Goal: Information Seeking & Learning: Learn about a topic

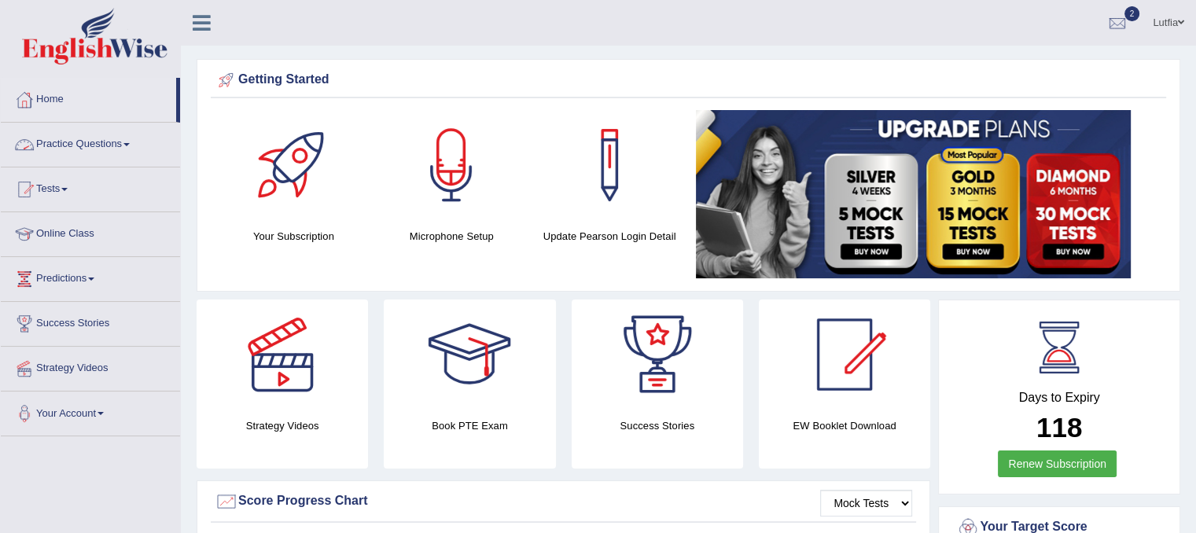
click at [68, 145] on link "Practice Questions" at bounding box center [90, 142] width 179 height 39
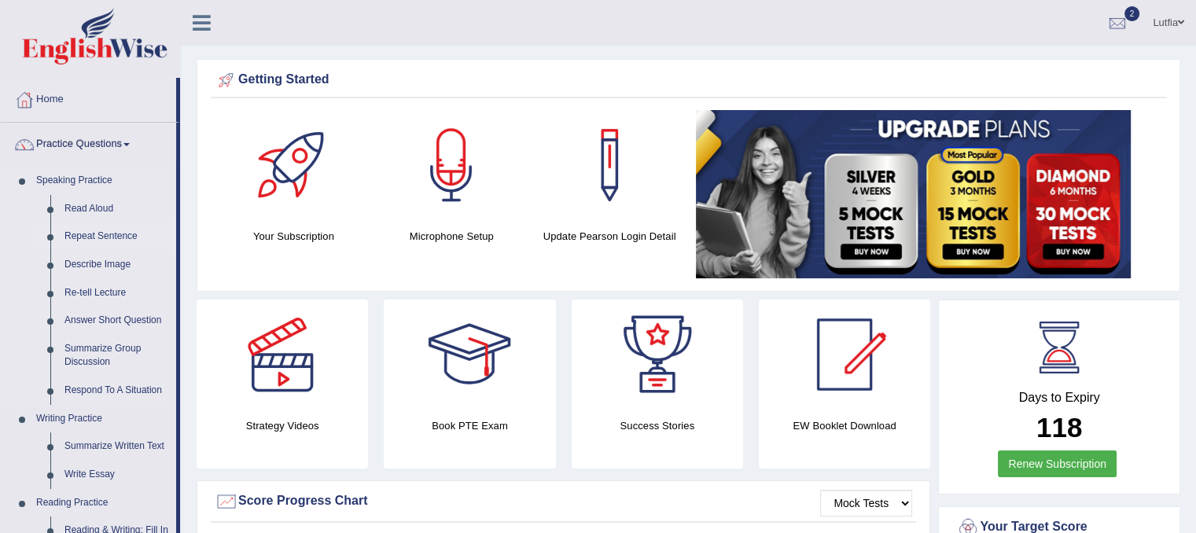
click at [89, 235] on link "Repeat Sentence" at bounding box center [116, 237] width 119 height 28
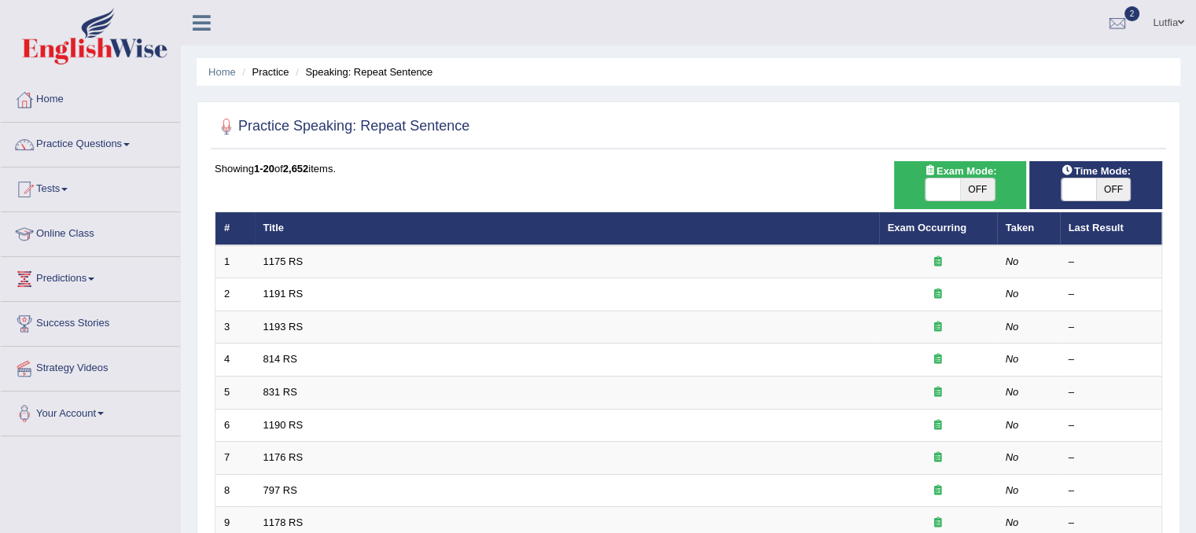
click at [985, 186] on span "OFF" at bounding box center [977, 190] width 35 height 22
checkbox input "true"
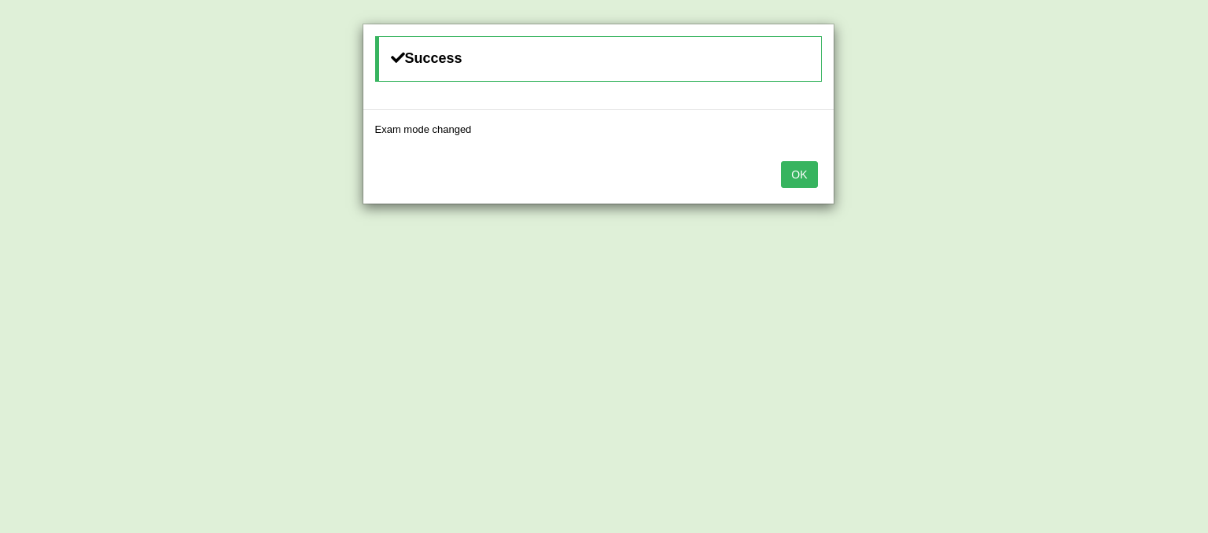
click at [805, 171] on button "OK" at bounding box center [799, 174] width 36 height 27
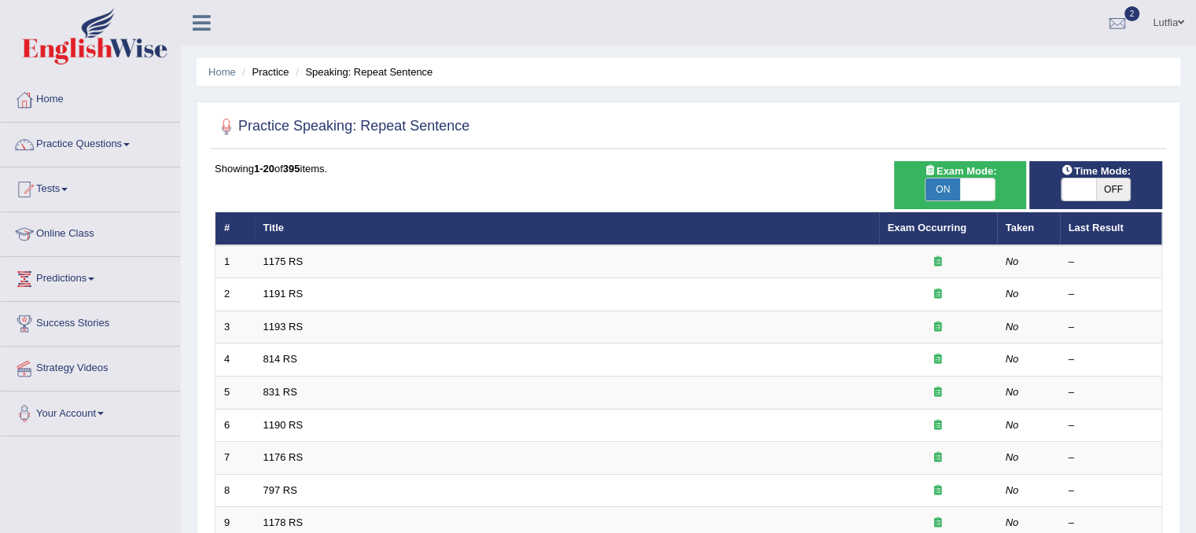
click at [1110, 190] on span "OFF" at bounding box center [1113, 190] width 35 height 22
checkbox input "true"
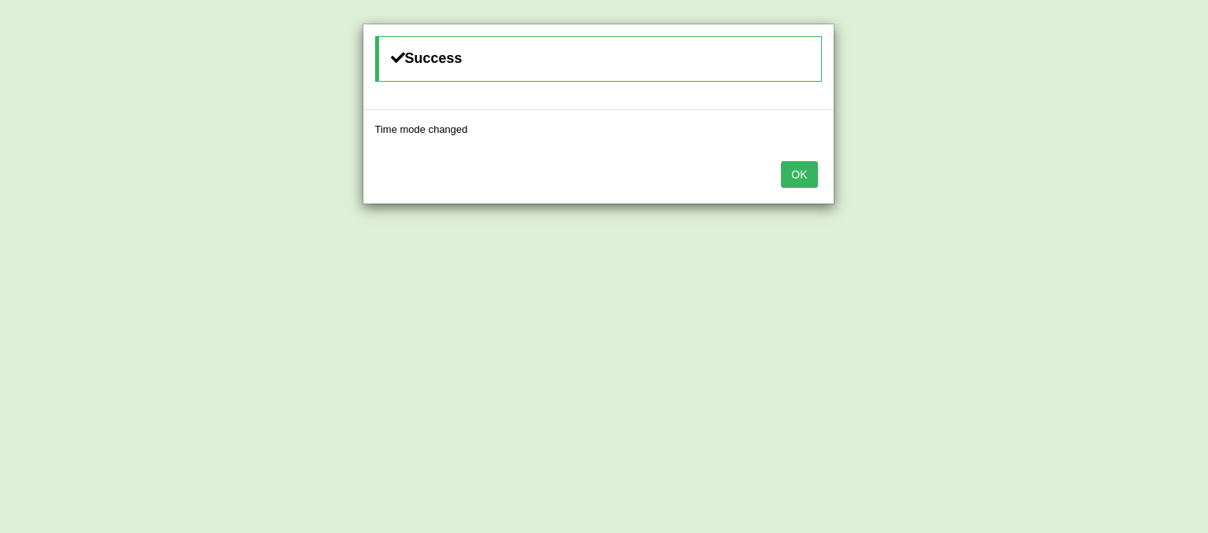
click at [812, 177] on button "OK" at bounding box center [799, 174] width 36 height 27
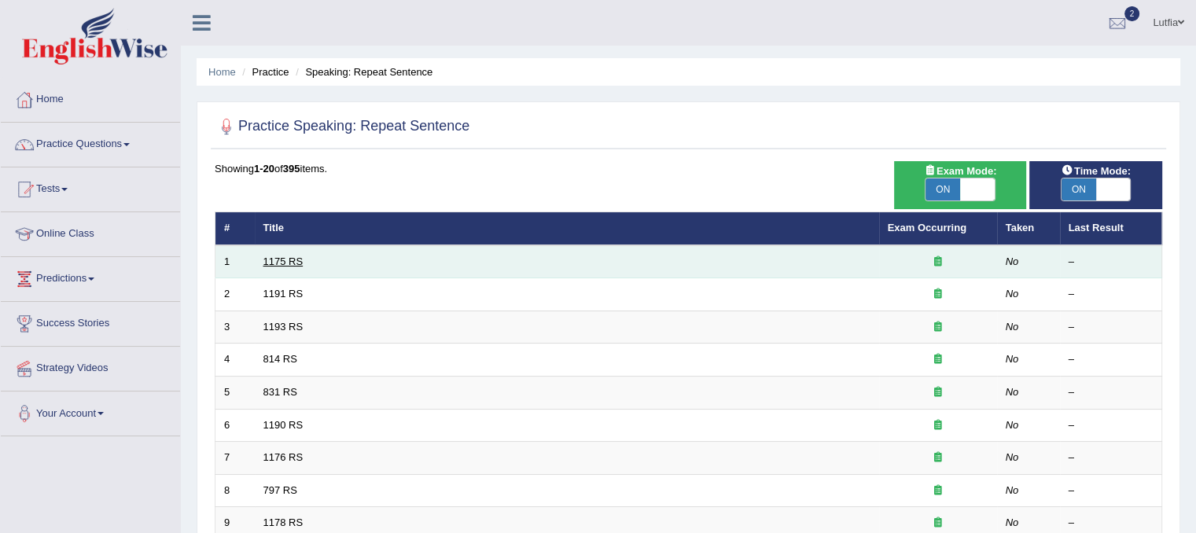
click at [287, 260] on link "1175 RS" at bounding box center [283, 262] width 40 height 12
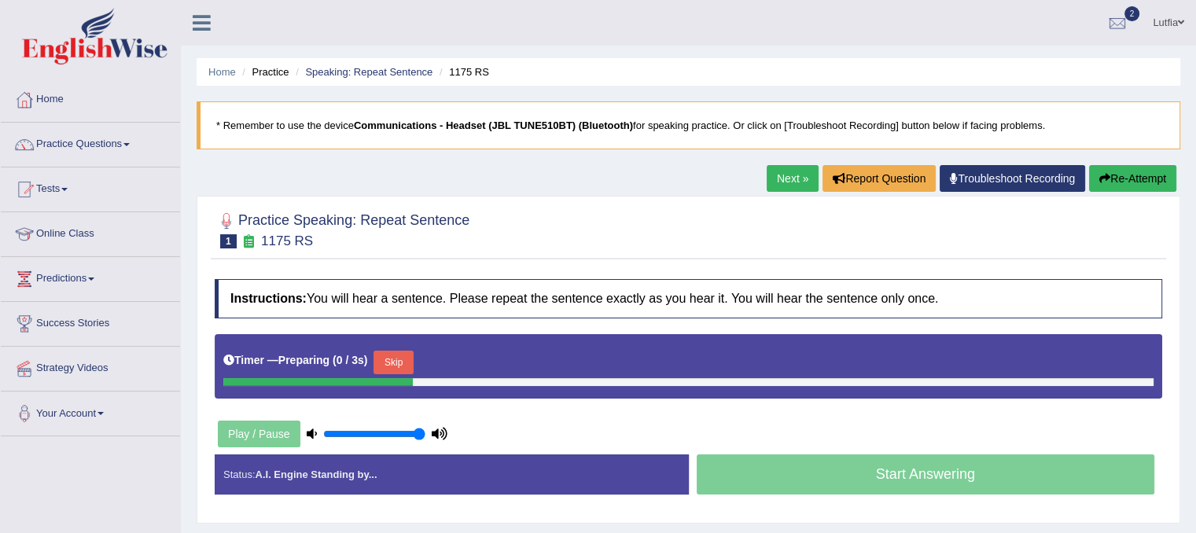
scroll to position [79, 0]
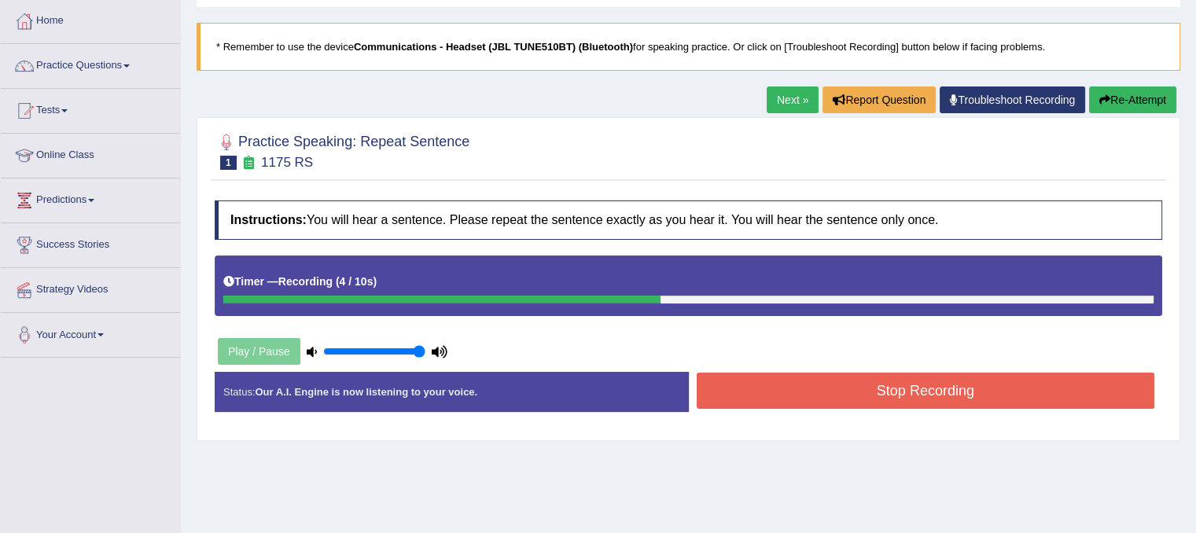
click at [744, 383] on button "Stop Recording" at bounding box center [926, 391] width 459 height 36
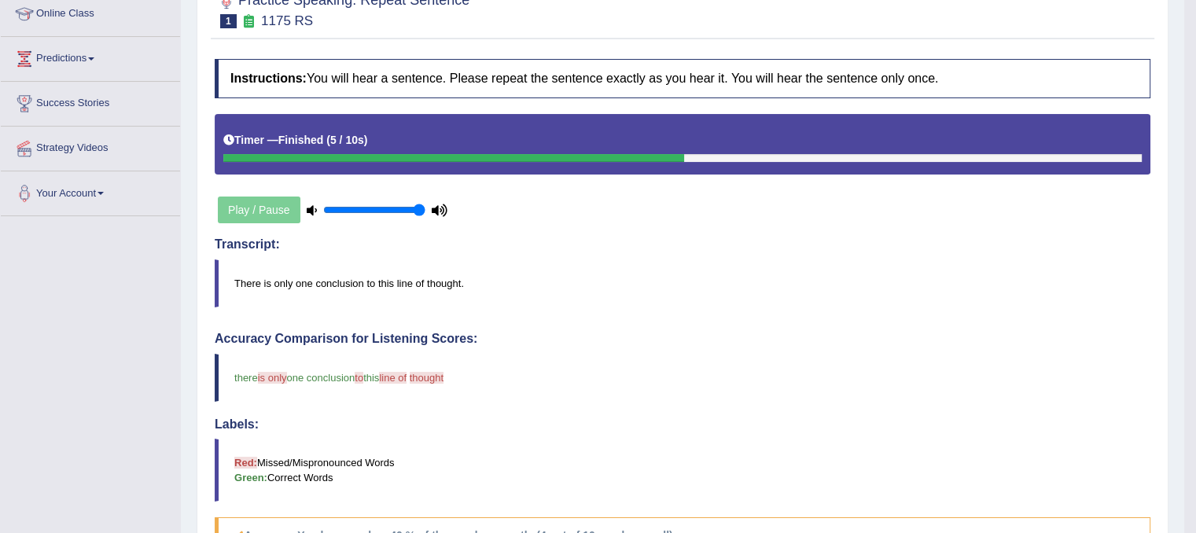
scroll to position [42, 0]
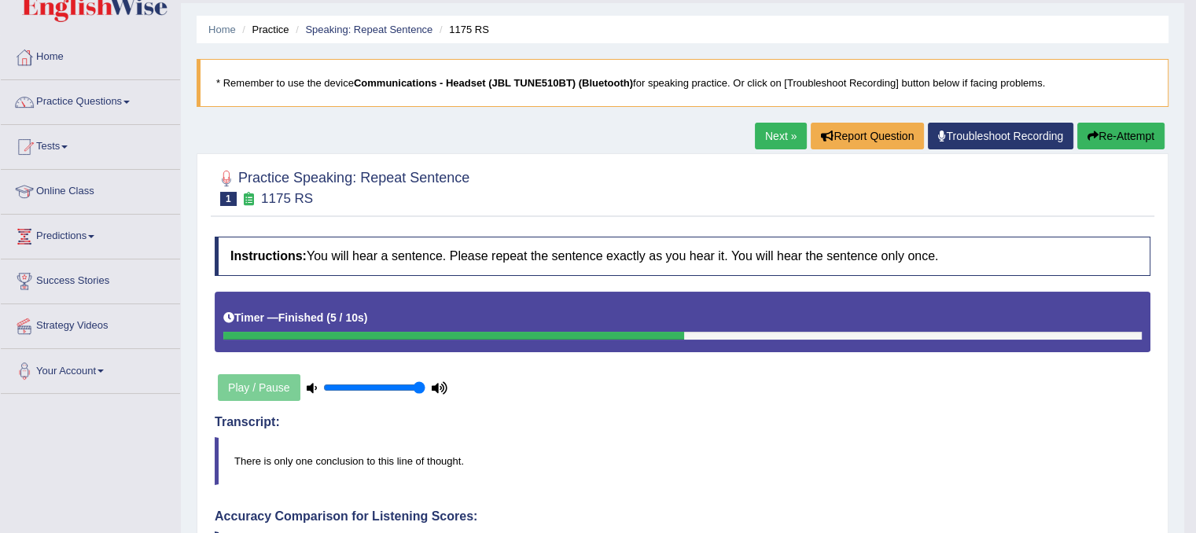
click at [778, 136] on link "Next »" at bounding box center [781, 136] width 52 height 27
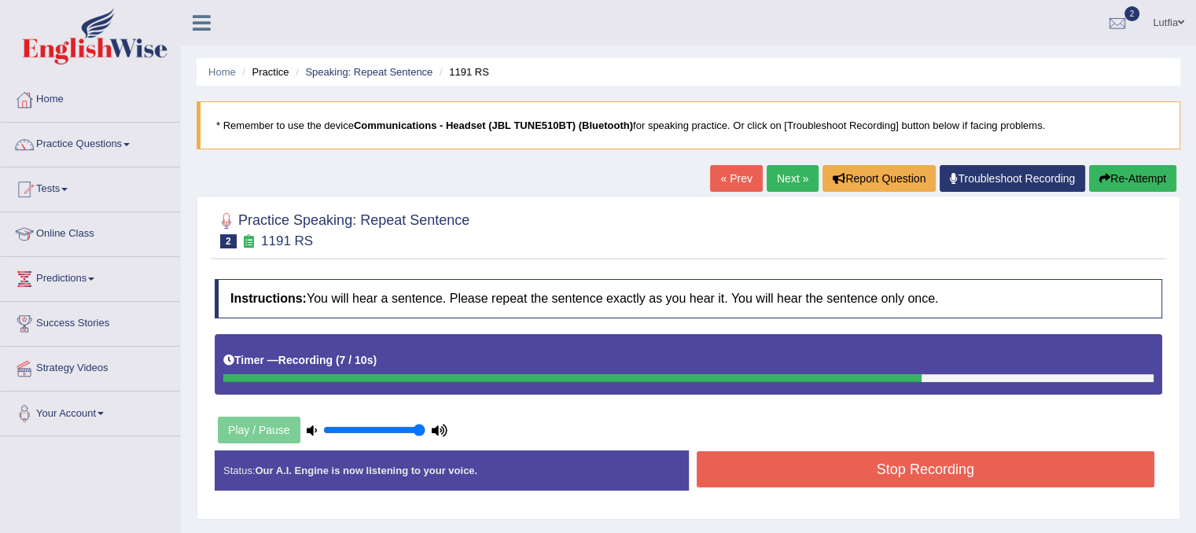
click at [856, 479] on button "Stop Recording" at bounding box center [926, 469] width 459 height 36
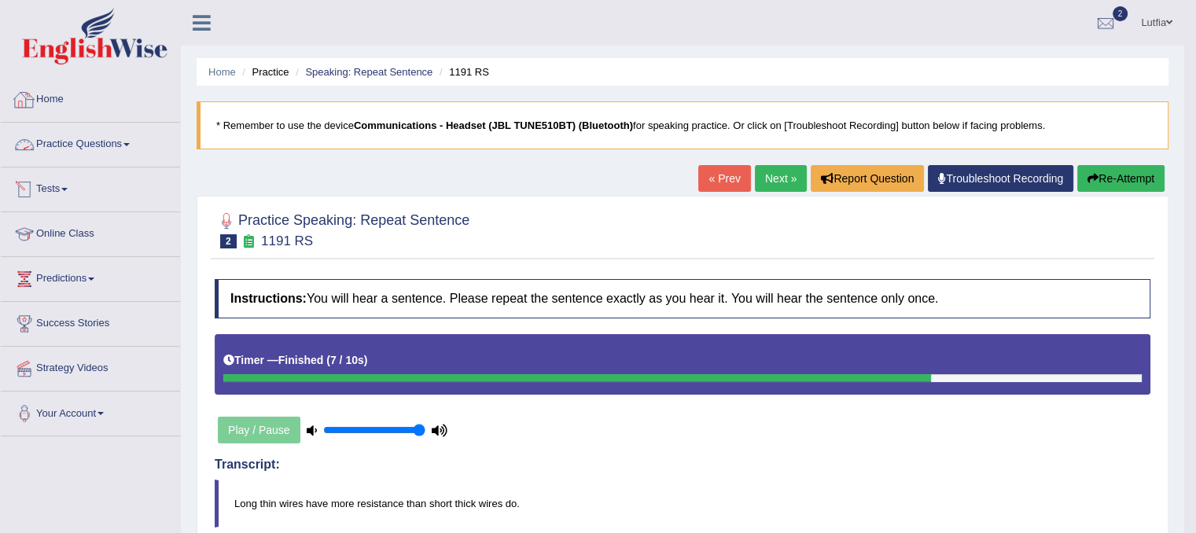
click at [43, 90] on link "Home" at bounding box center [90, 97] width 179 height 39
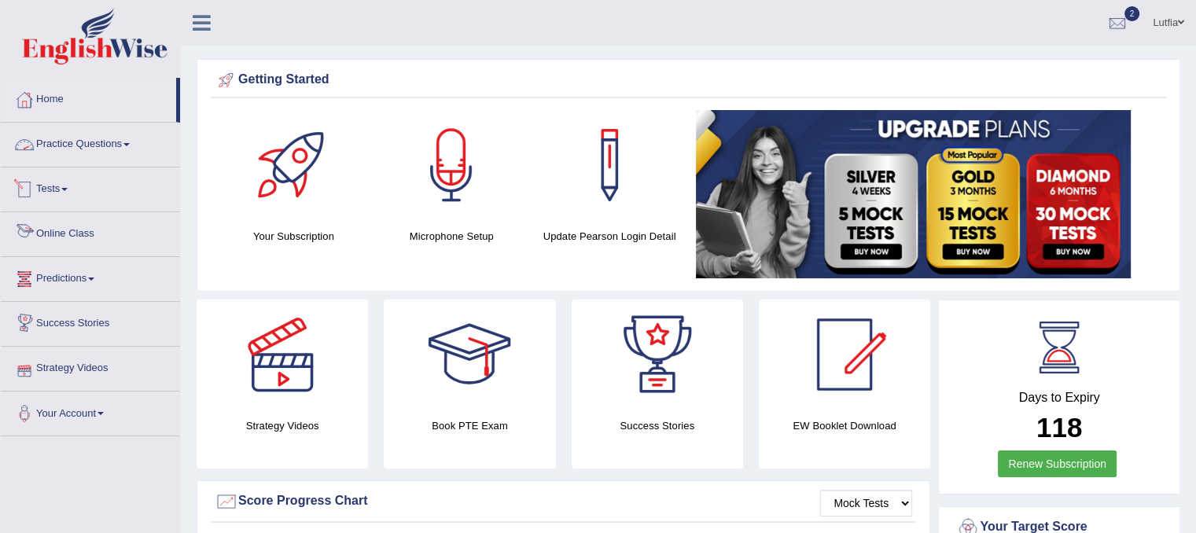
click at [80, 144] on link "Practice Questions" at bounding box center [90, 142] width 179 height 39
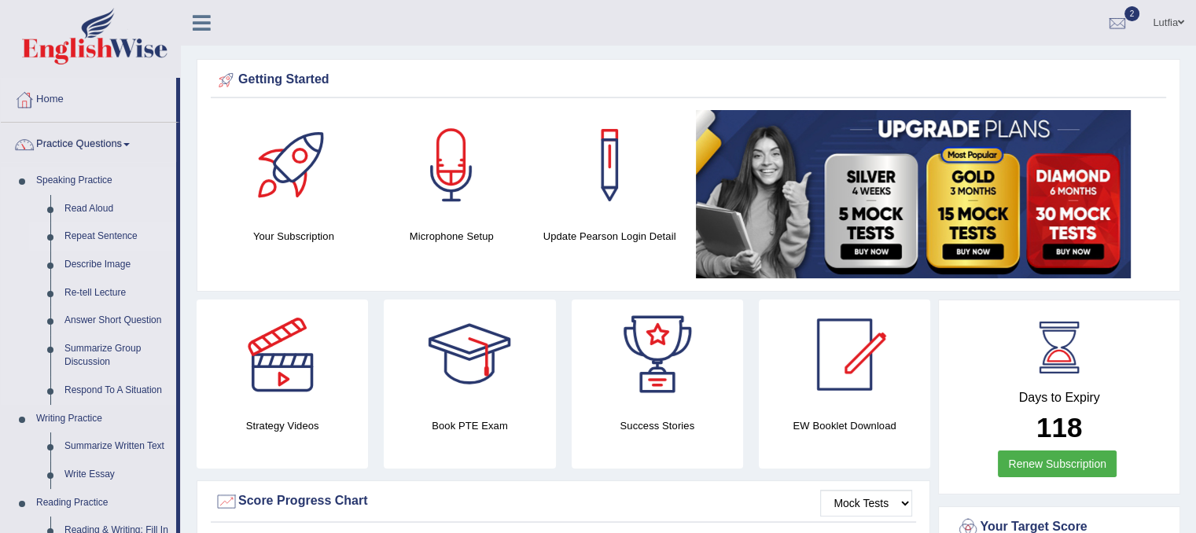
click at [152, 238] on link "Repeat Sentence" at bounding box center [116, 237] width 119 height 28
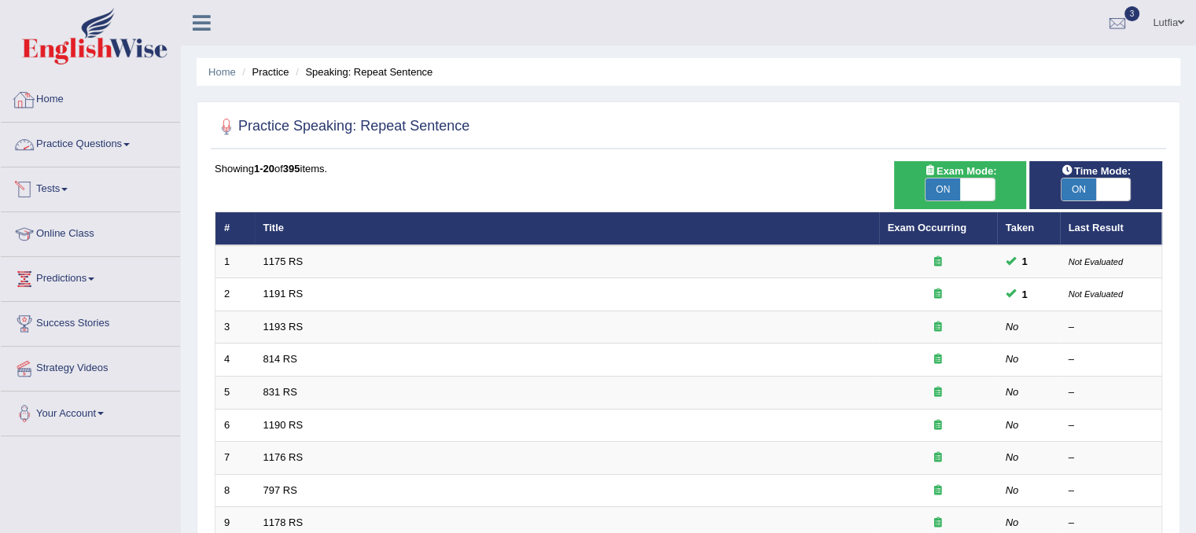
click at [46, 95] on link "Home" at bounding box center [90, 97] width 179 height 39
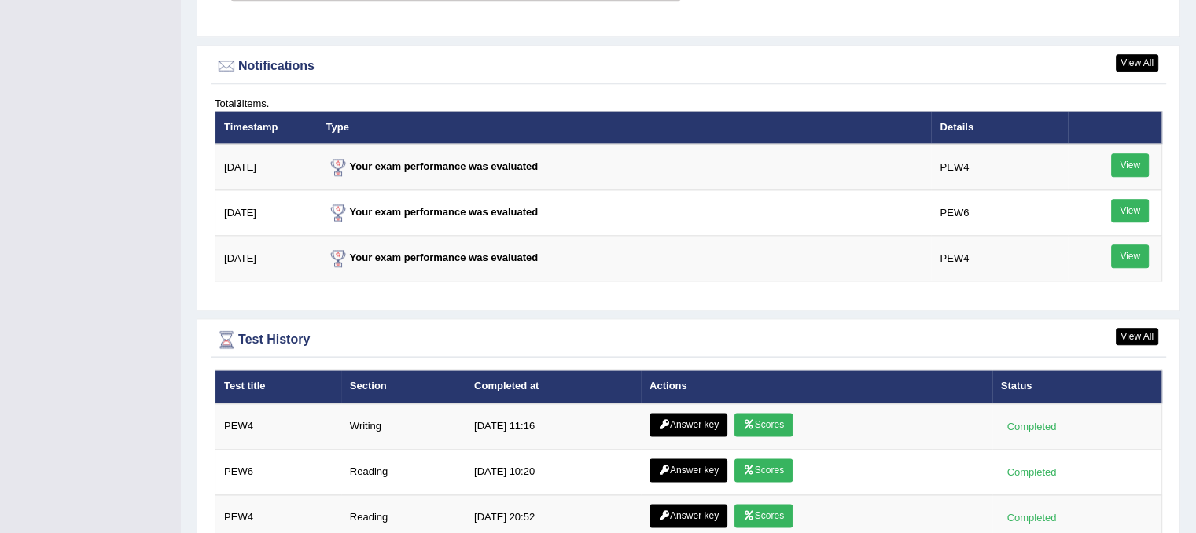
scroll to position [1966, 0]
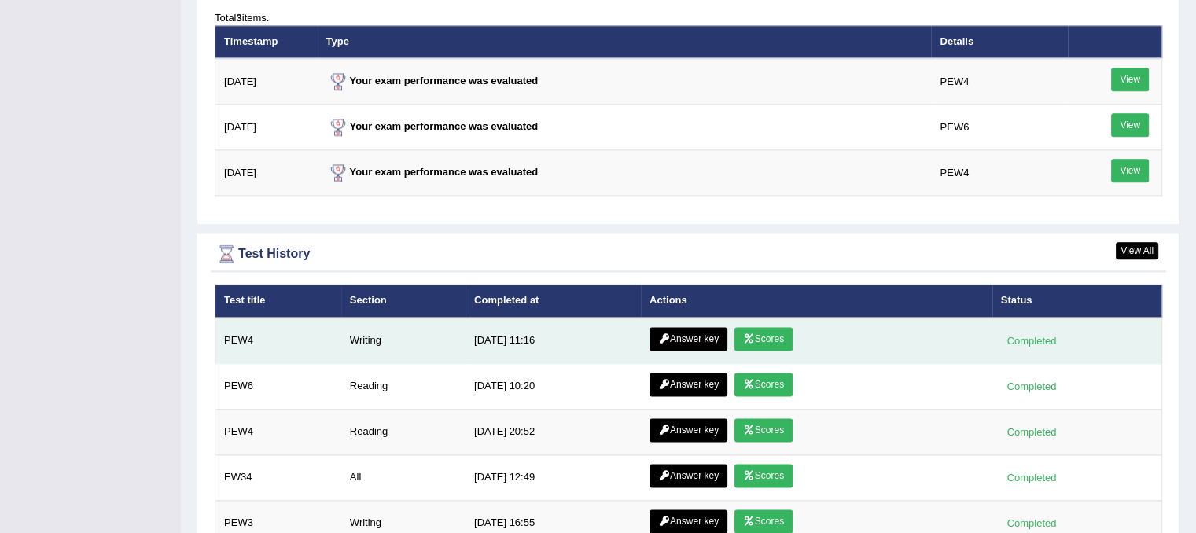
click at [746, 327] on link "Scores" at bounding box center [764, 339] width 58 height 24
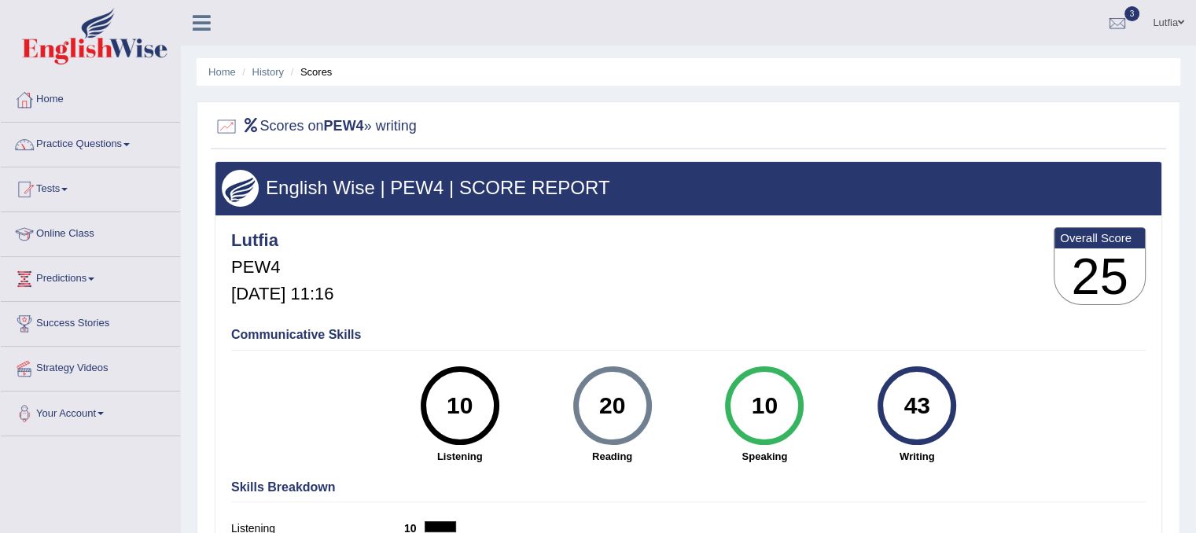
click at [67, 142] on link "Practice Questions" at bounding box center [90, 142] width 179 height 39
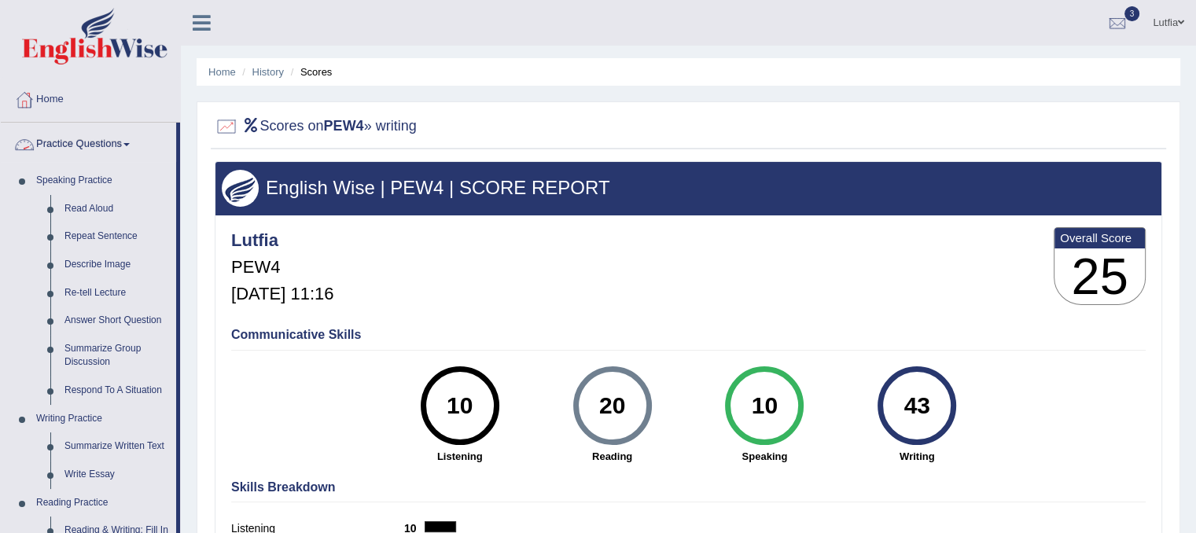
click at [224, 79] on li "Home" at bounding box center [222, 71] width 28 height 15
click at [224, 64] on li "Home" at bounding box center [222, 71] width 28 height 15
click at [225, 72] on link "Home" at bounding box center [222, 72] width 28 height 12
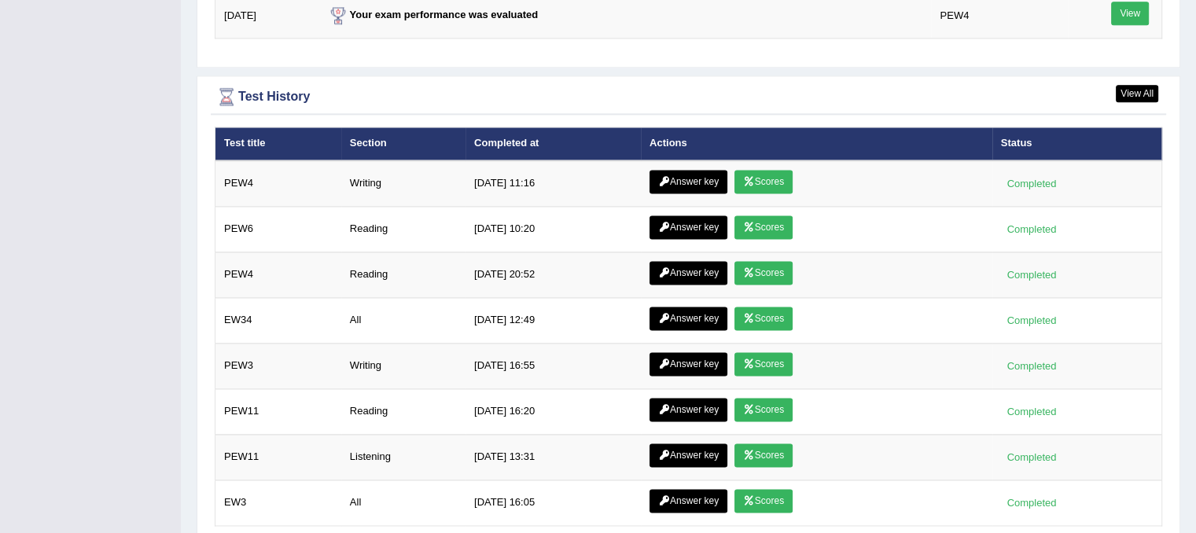
scroll to position [1966, 0]
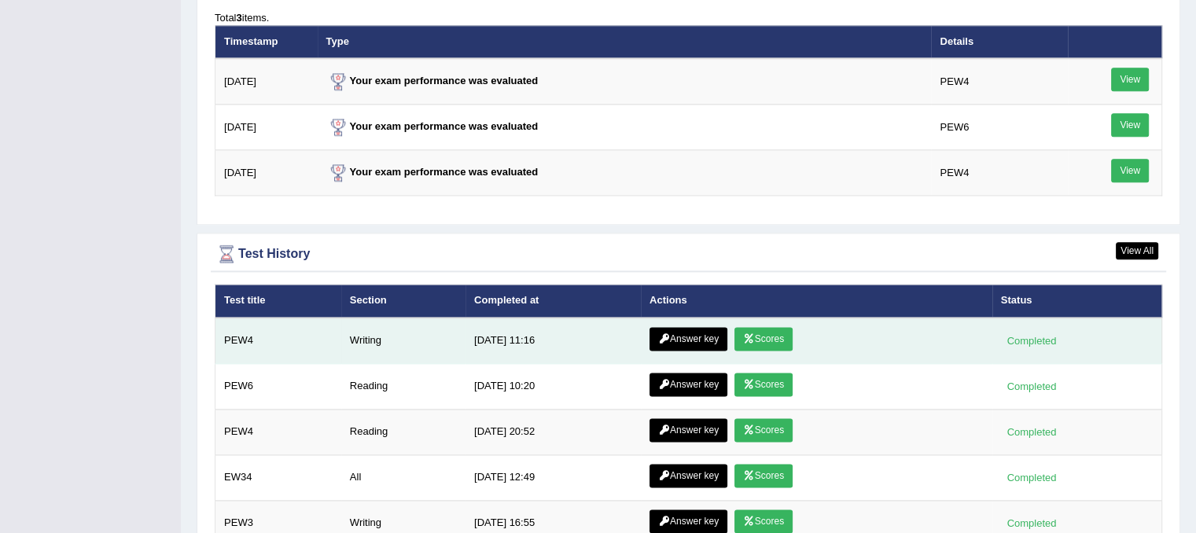
click at [683, 327] on link "Answer key" at bounding box center [689, 339] width 78 height 24
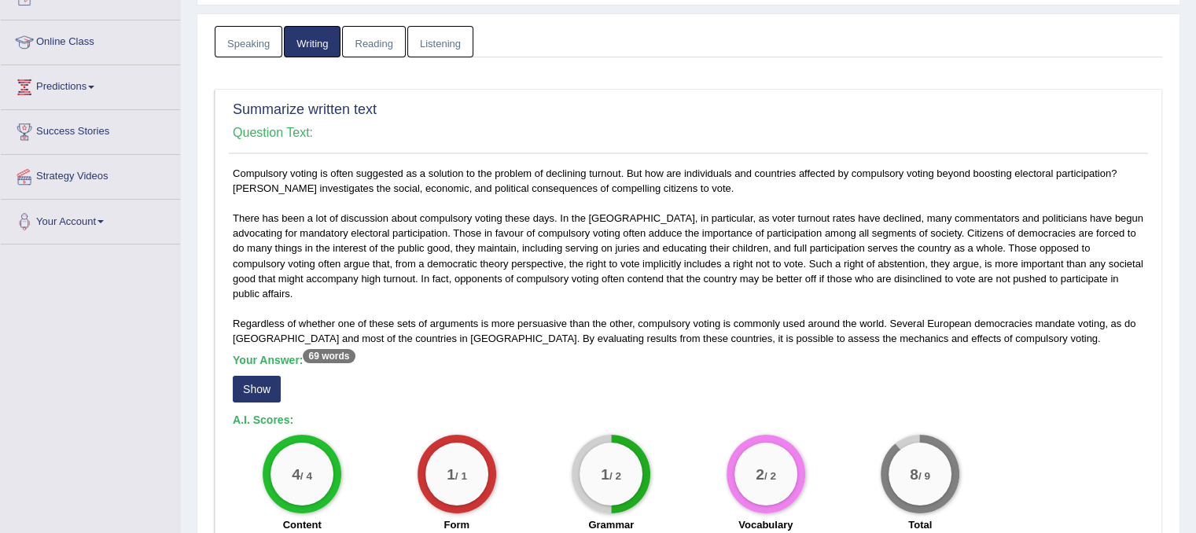
scroll to position [315, 0]
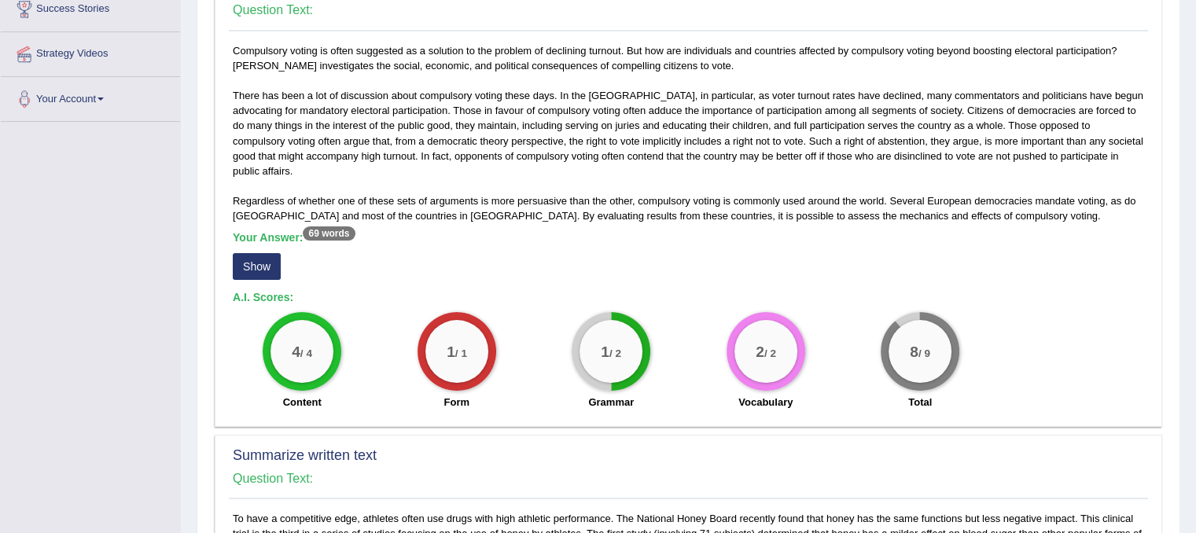
click at [255, 260] on button "Show" at bounding box center [257, 266] width 48 height 27
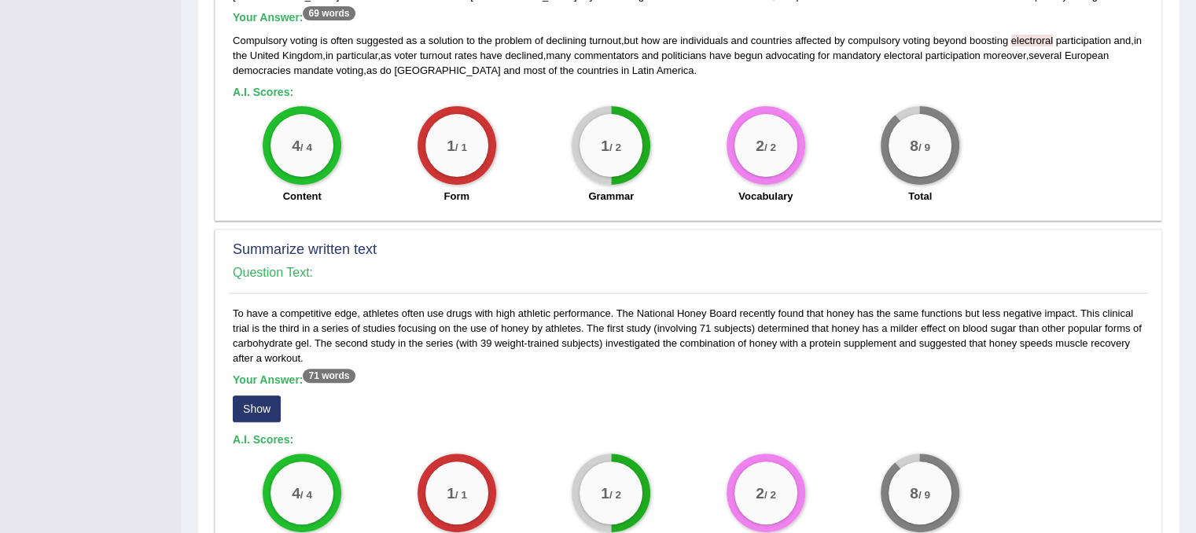
scroll to position [551, 0]
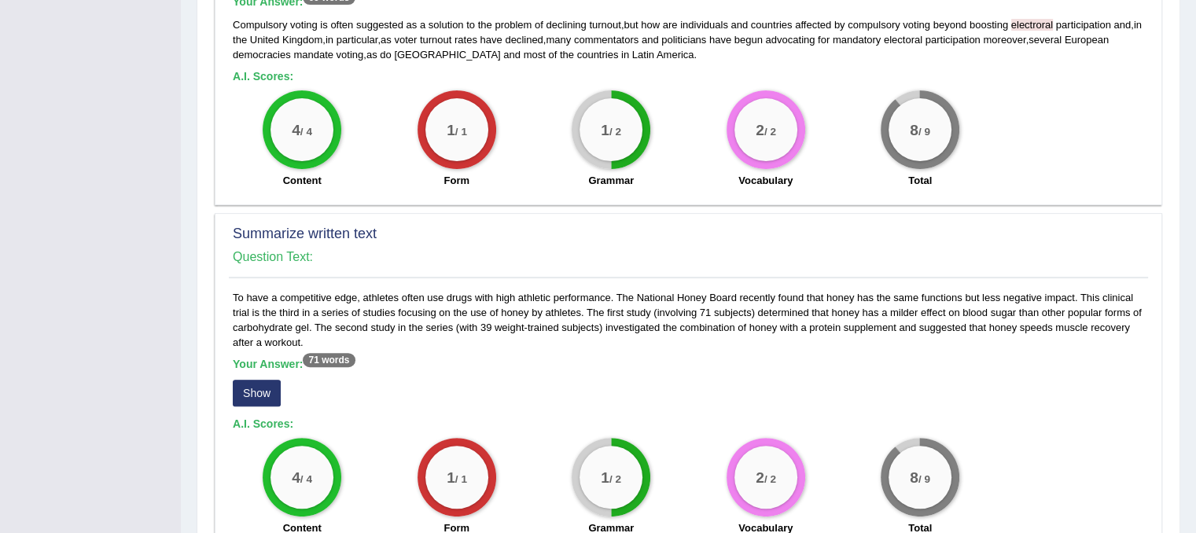
click at [257, 385] on button "Show" at bounding box center [257, 393] width 48 height 27
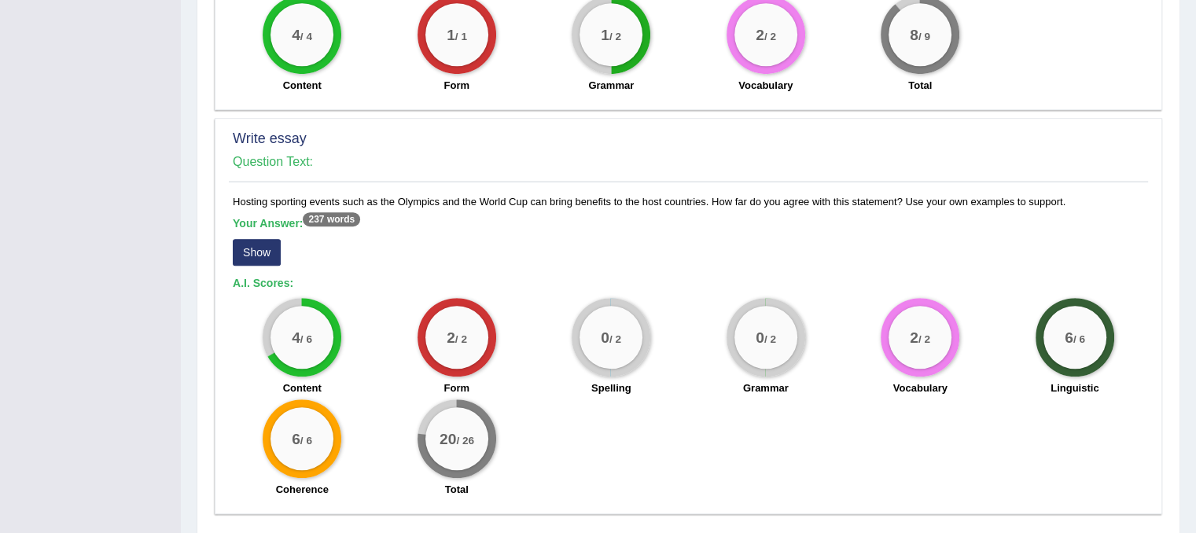
scroll to position [981, 0]
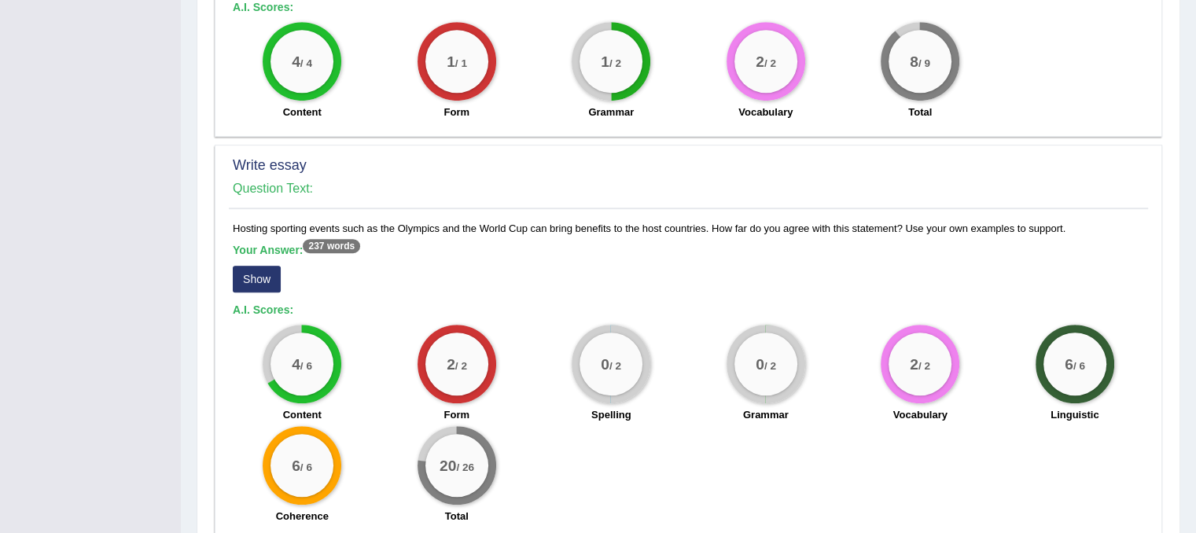
click at [263, 278] on button "Show" at bounding box center [257, 279] width 48 height 27
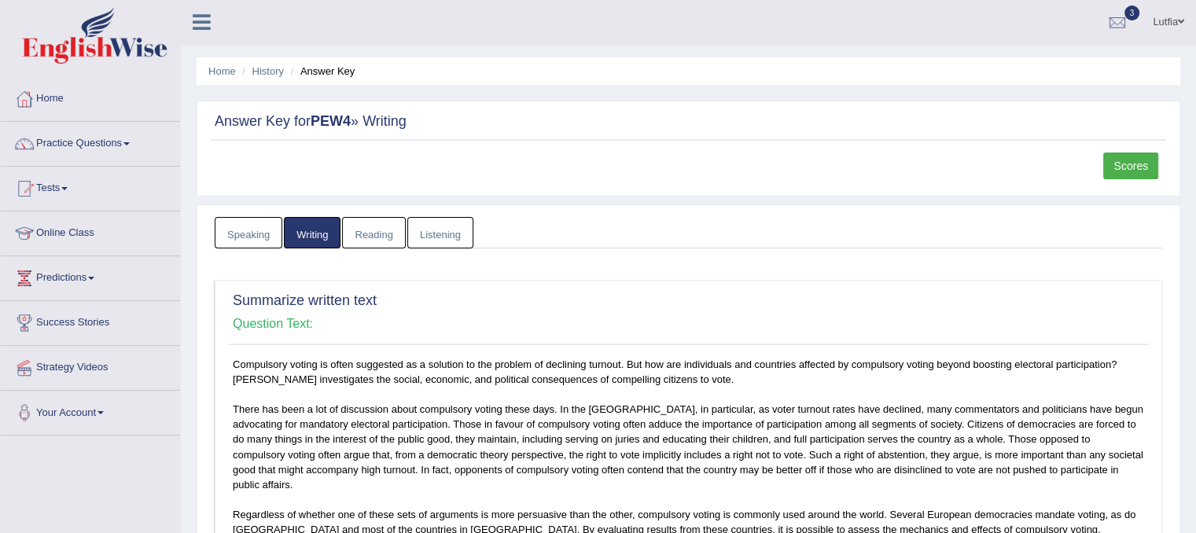
scroll to position [0, 0]
click at [57, 103] on link "Home" at bounding box center [90, 97] width 179 height 39
